Goal: Task Accomplishment & Management: Complete application form

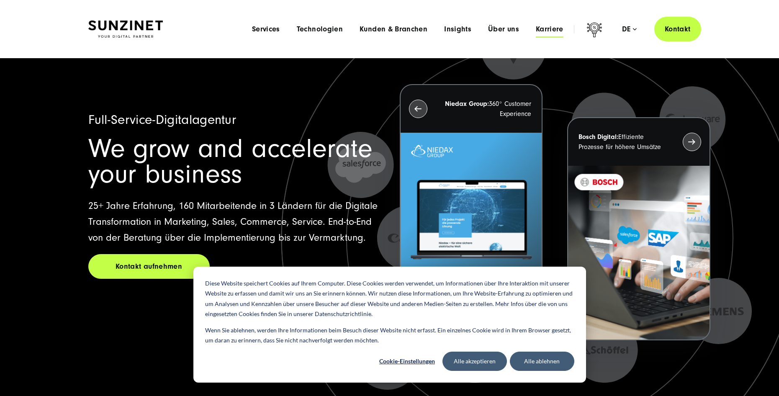
click at [543, 28] on span "Karriere" at bounding box center [550, 29] width 28 height 8
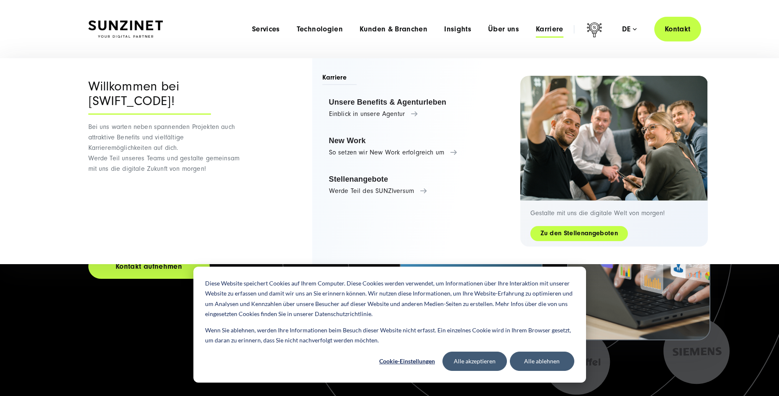
click at [552, 233] on link "Zu den Stellenangeboten" at bounding box center [579, 234] width 98 height 10
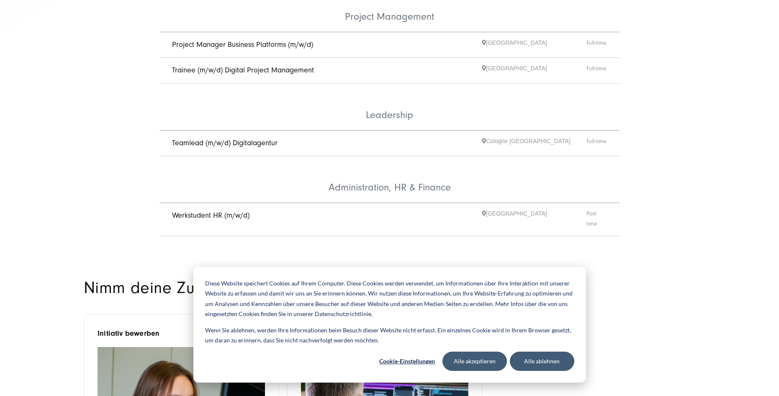
scroll to position [460, 0]
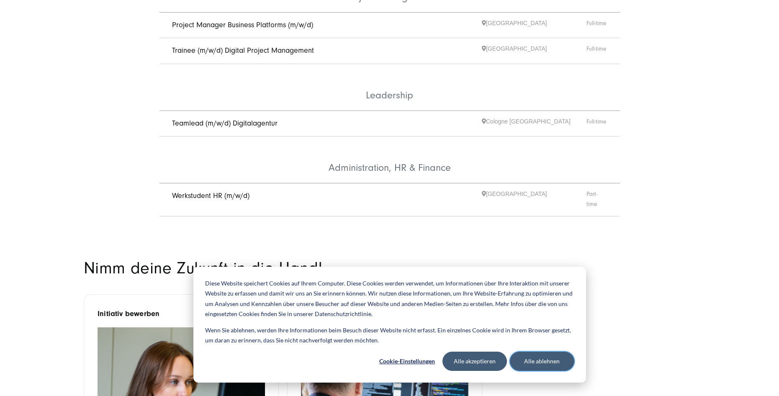
click at [544, 359] on button "Alle ablehnen" at bounding box center [542, 361] width 64 height 19
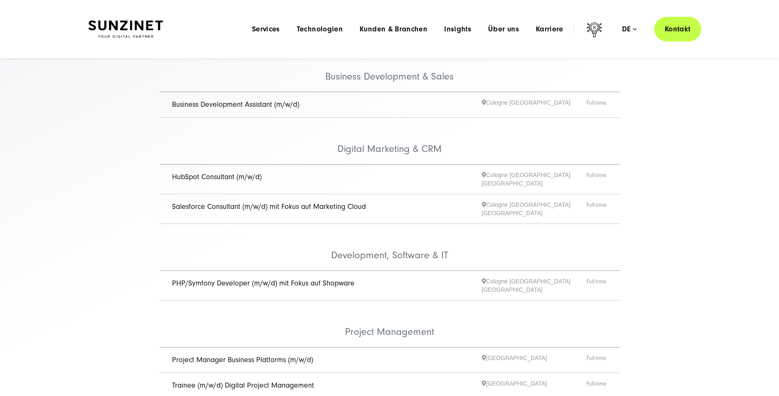
scroll to position [84, 0]
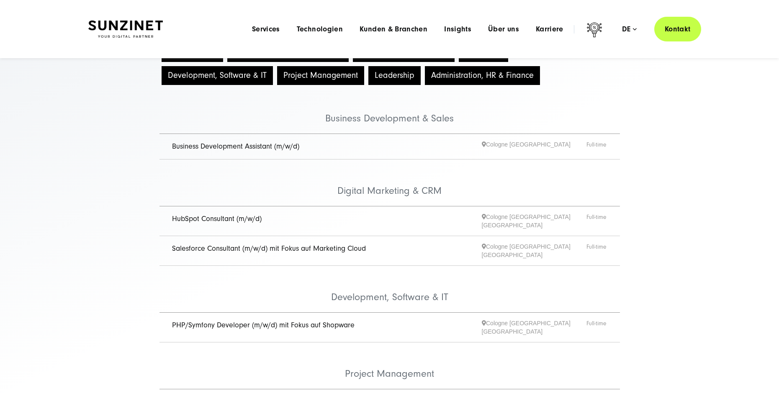
click at [261, 146] on link "Business Development Assistant (m/w/d)" at bounding box center [235, 146] width 127 height 9
